Goal: Transaction & Acquisition: Subscribe to service/newsletter

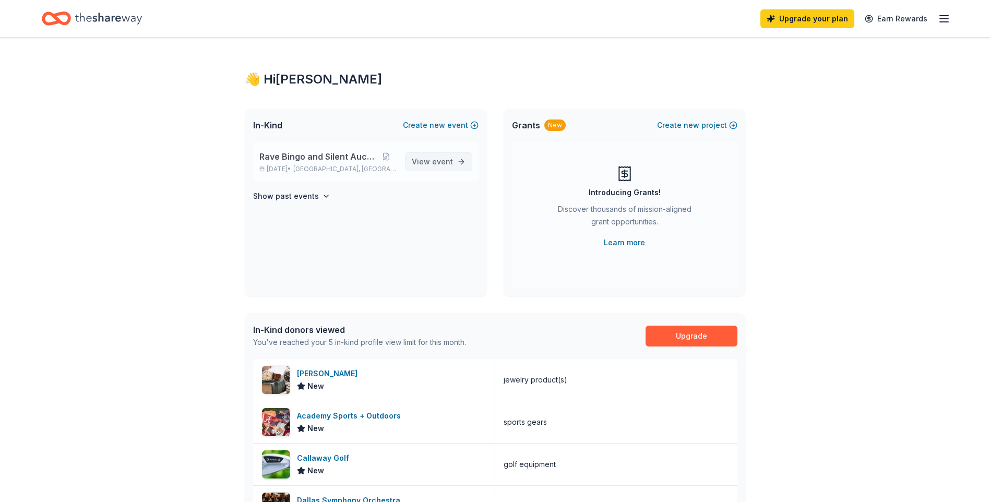
click at [433, 165] on span "event" at bounding box center [442, 161] width 21 height 9
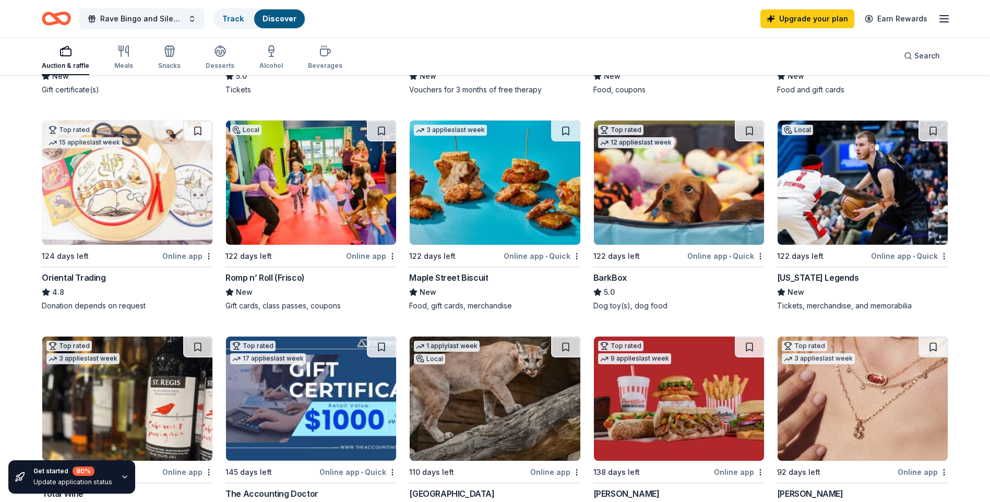
scroll to position [313, 0]
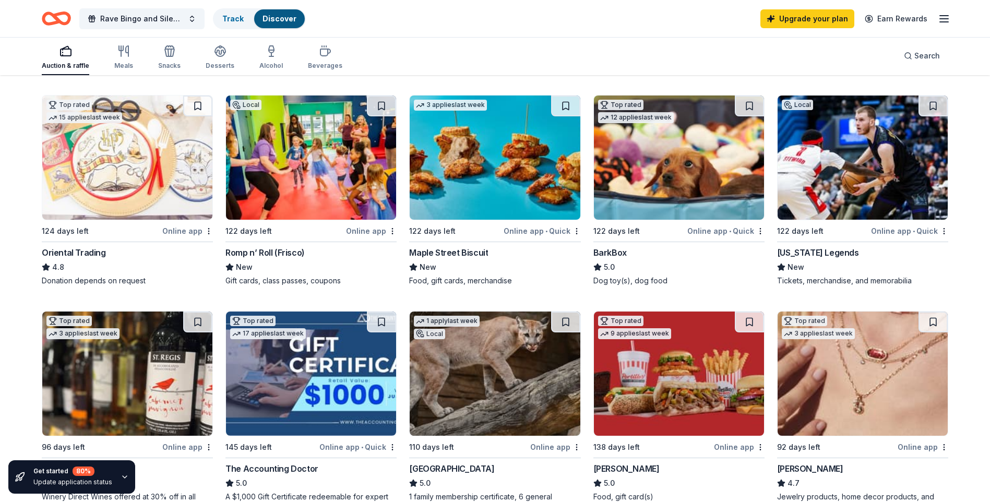
click at [295, 172] on img at bounding box center [311, 157] width 170 height 124
click at [809, 25] on link "Upgrade your plan" at bounding box center [807, 18] width 94 height 19
click at [808, 17] on link "Upgrade your plan" at bounding box center [807, 18] width 94 height 19
click at [944, 19] on icon "button" at bounding box center [943, 19] width 13 height 13
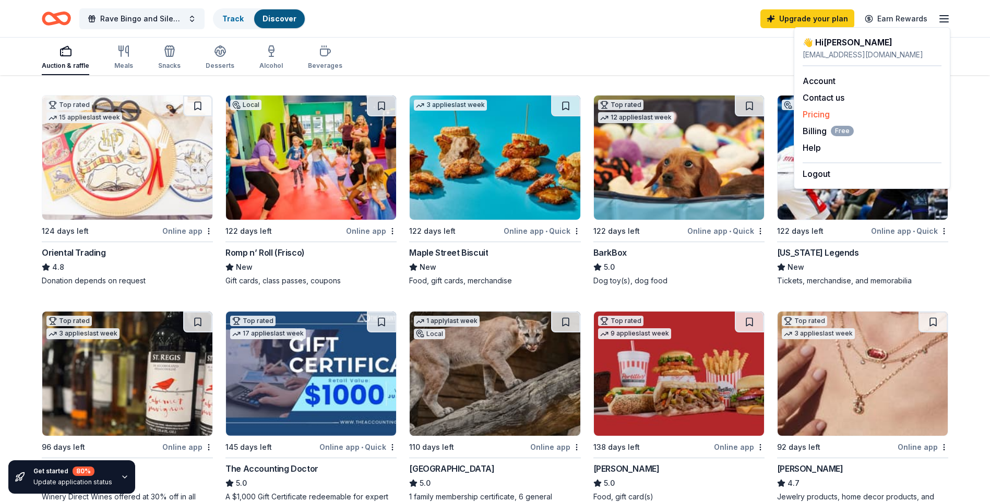
click at [813, 113] on link "Pricing" at bounding box center [815, 114] width 27 height 10
click at [814, 128] on span "Billing Free" at bounding box center [827, 131] width 51 height 13
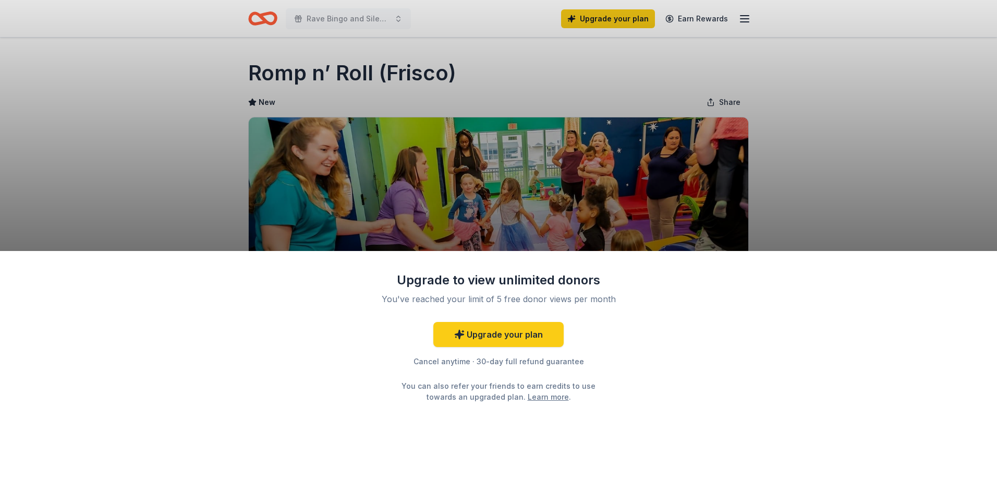
click at [799, 162] on div "Upgrade to view unlimited donors You've reached your limit of 5 free donor view…" at bounding box center [498, 251] width 997 height 502
click at [498, 336] on link "Upgrade your plan" at bounding box center [499, 334] width 130 height 25
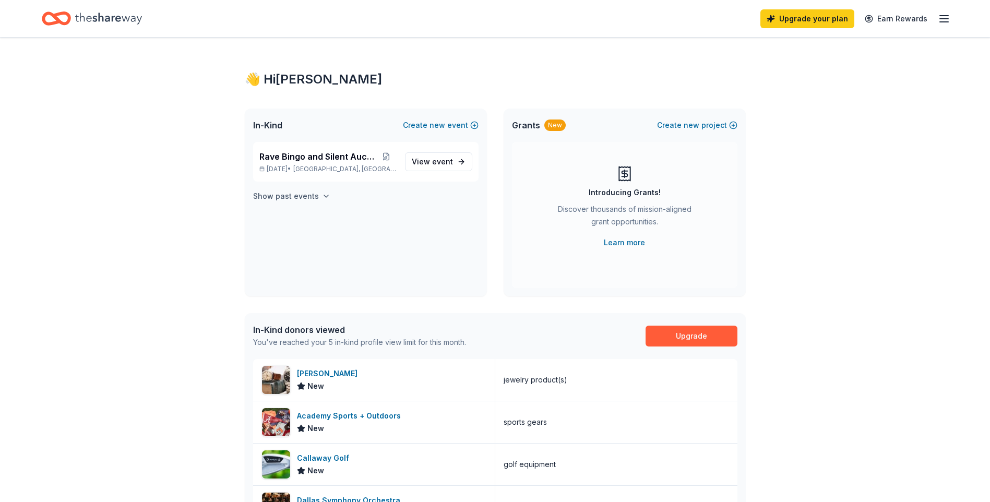
click at [322, 194] on icon "button" at bounding box center [326, 196] width 8 height 8
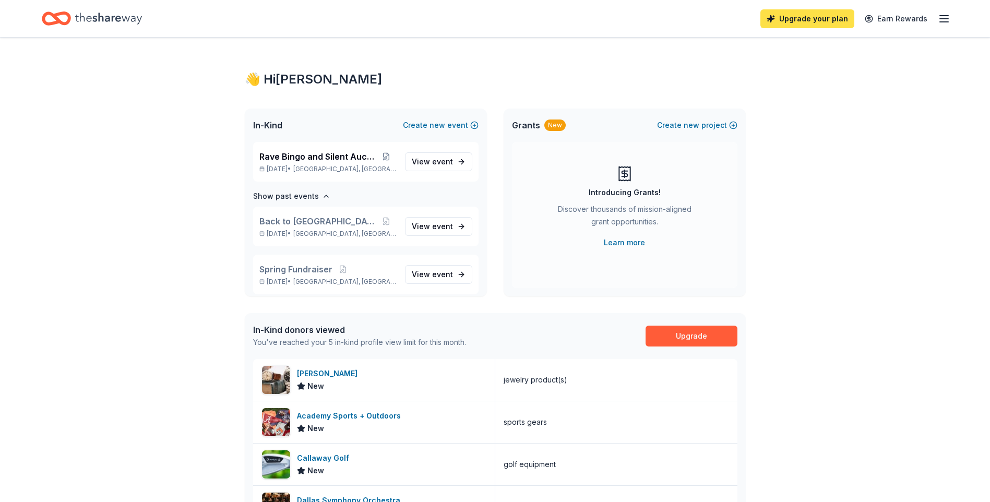
click at [798, 21] on link "Upgrade your plan" at bounding box center [807, 18] width 94 height 19
click at [795, 18] on link "Upgrade your plan" at bounding box center [807, 18] width 94 height 19
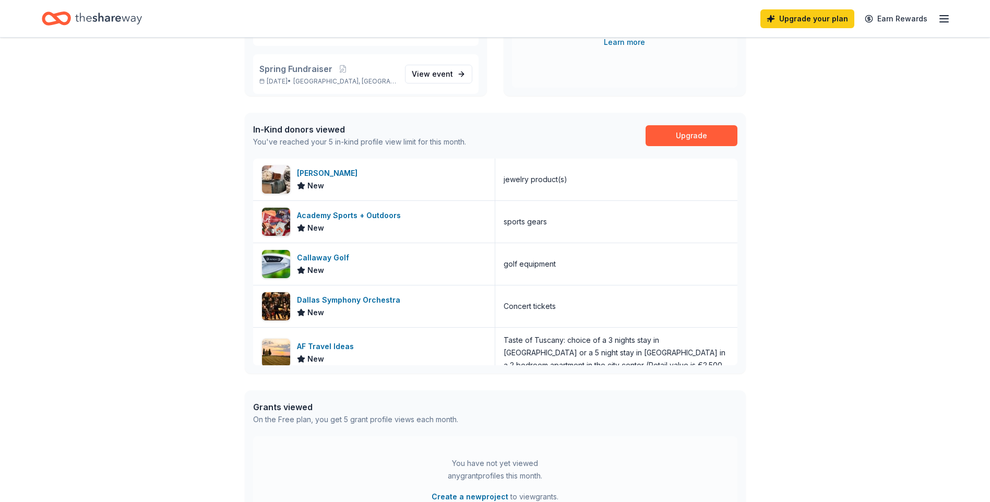
scroll to position [209, 0]
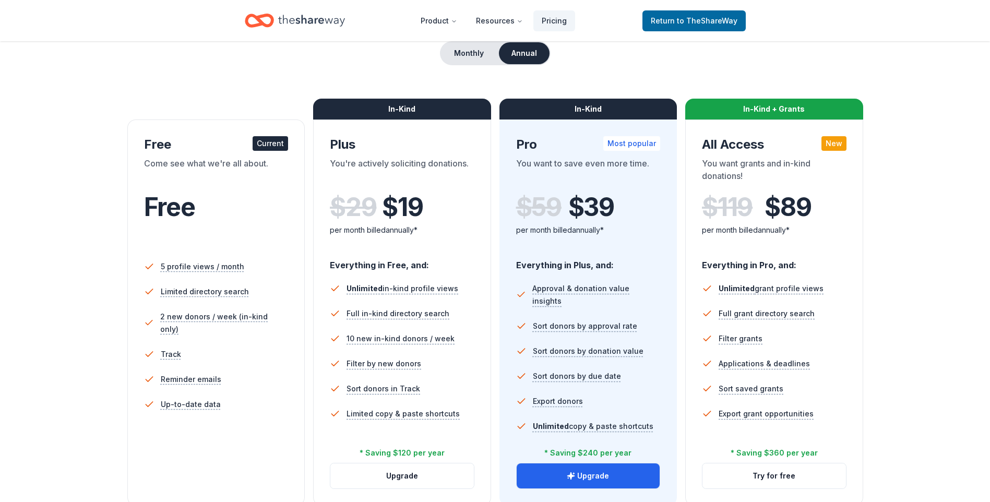
scroll to position [157, 0]
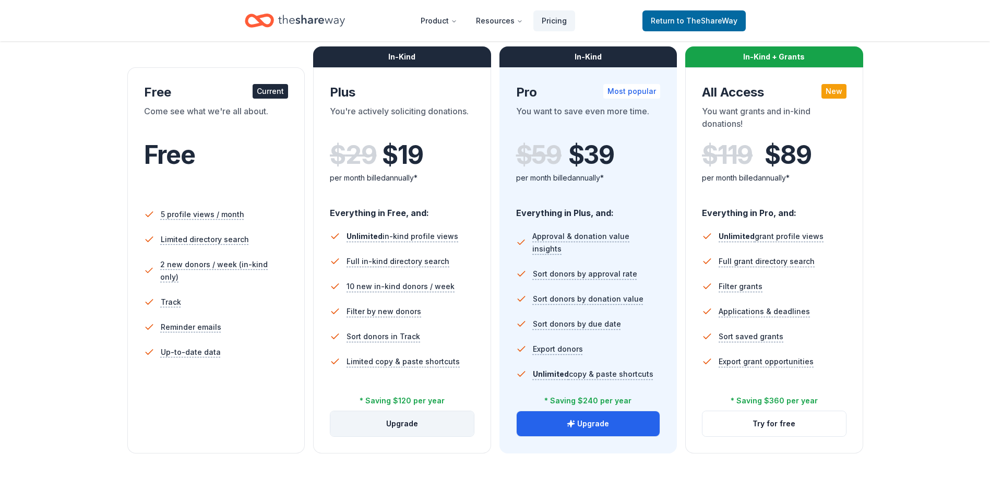
click at [388, 432] on button "Upgrade" at bounding box center [401, 423] width 143 height 25
